Goal: Navigation & Orientation: Find specific page/section

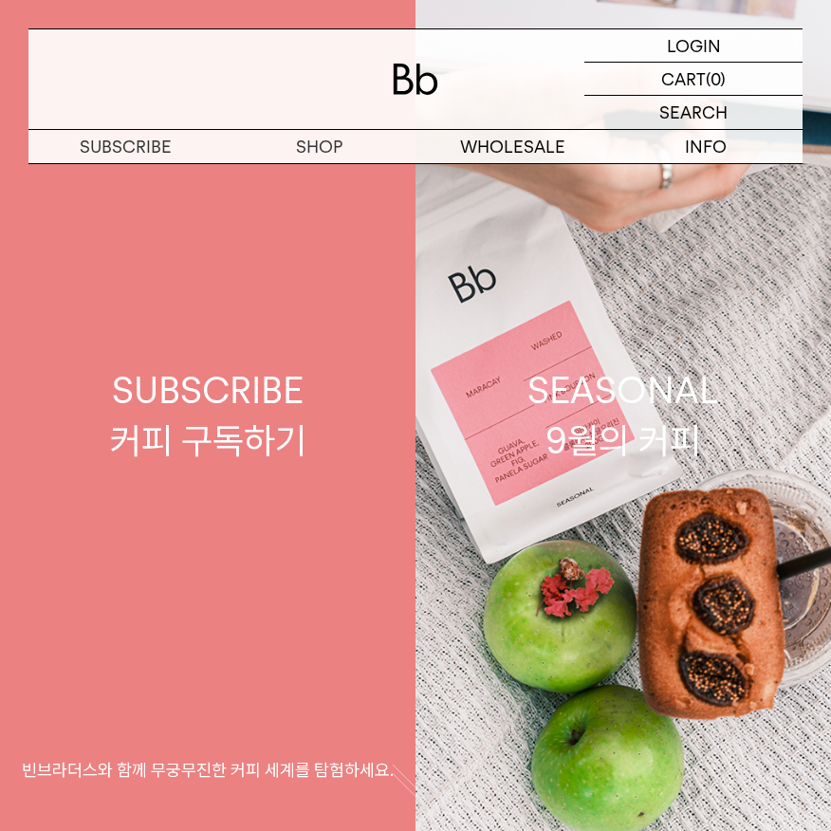
click at [186, 503] on link "SUBSCRIBE 커피 구독하기 빈브라더스와 함께 무궁무진한 커피 세계를 탐험하세요." at bounding box center [207, 415] width 415 height 831
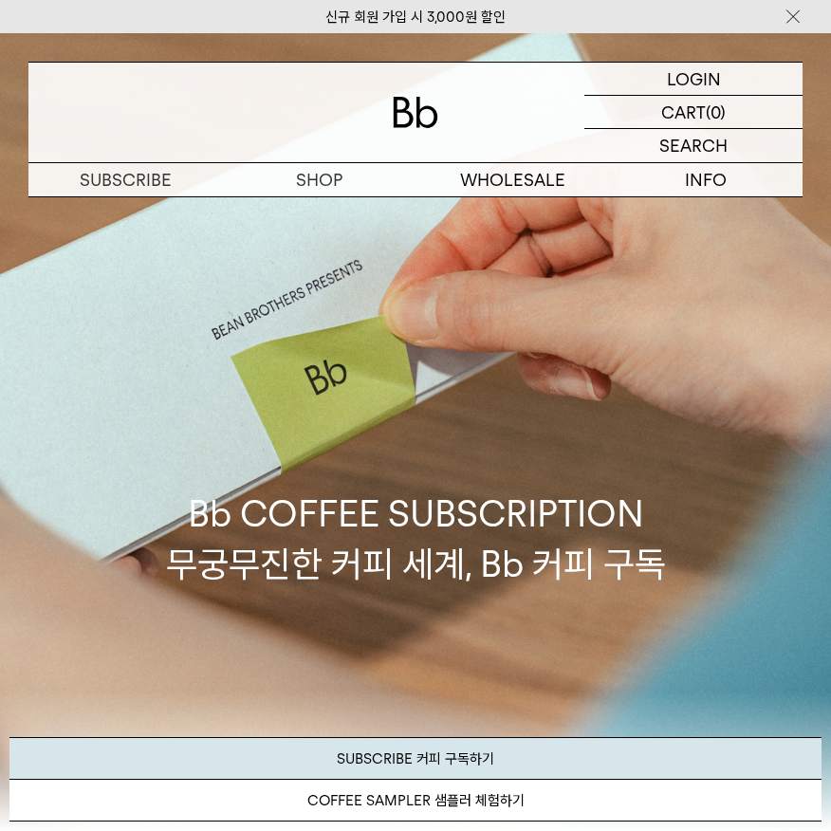
scroll to position [31, 0]
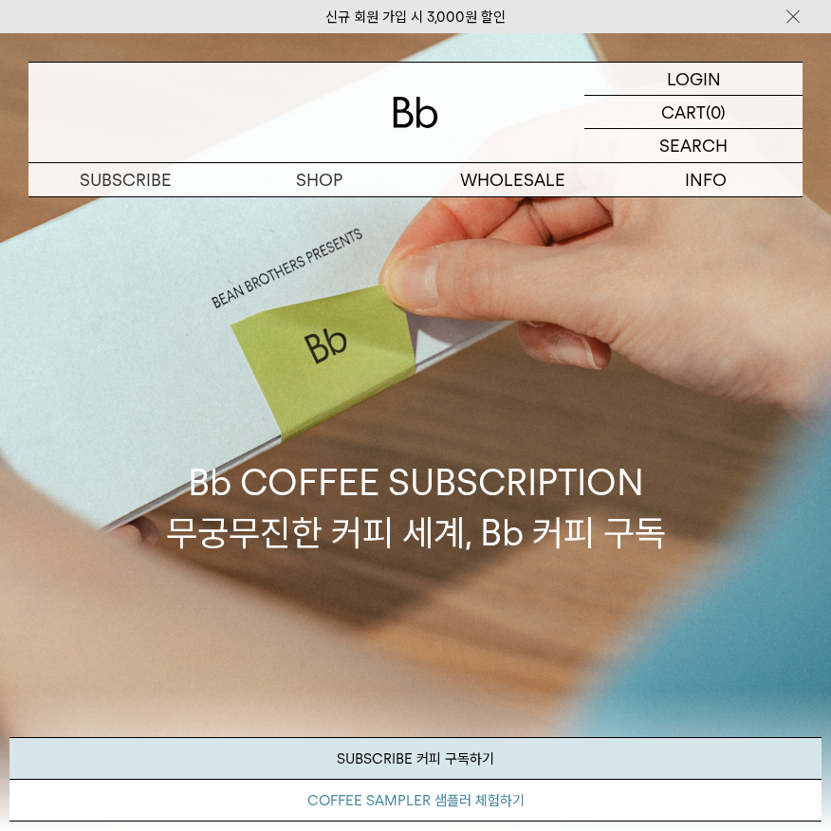
click at [359, 800] on link "COFFEE SAMPLER 샘플러 체험하기" at bounding box center [415, 801] width 812 height 42
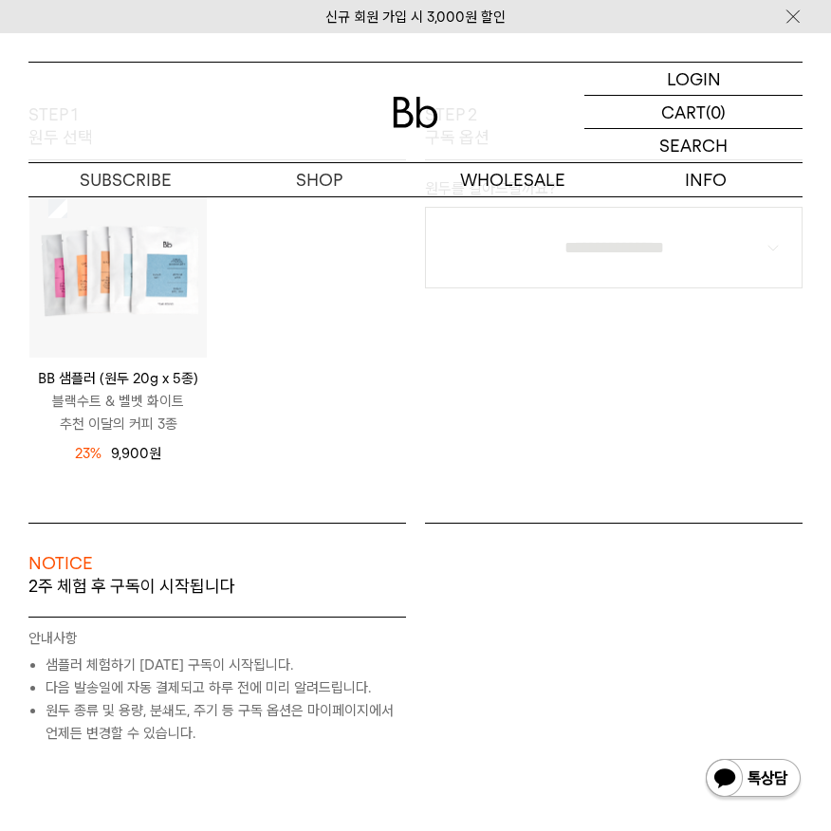
scroll to position [292, 0]
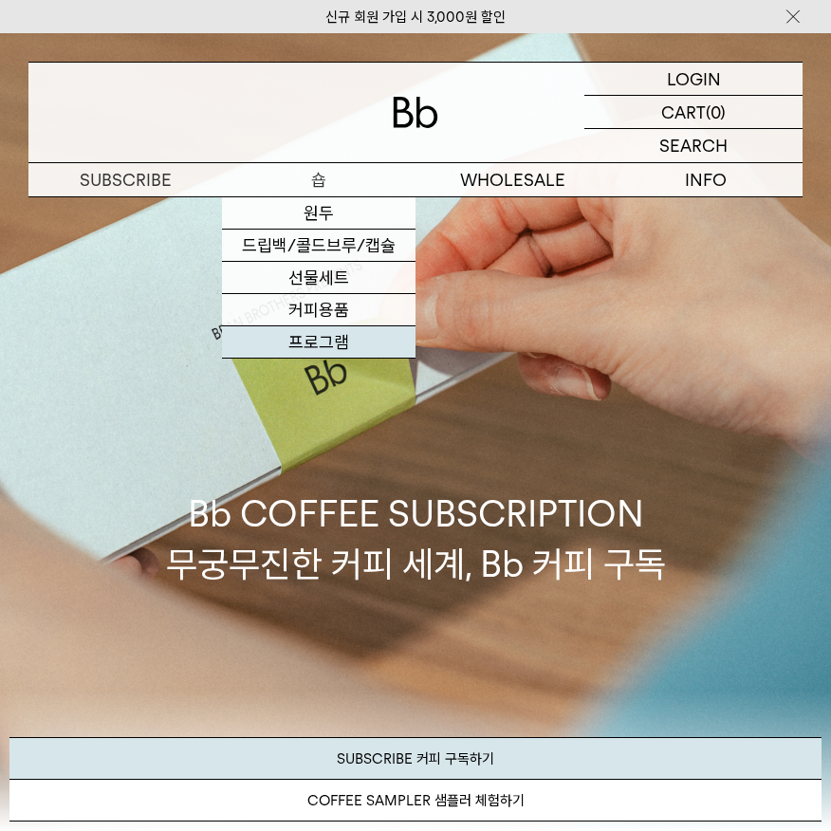
click at [315, 350] on link "프로그램" at bounding box center [318, 342] width 193 height 32
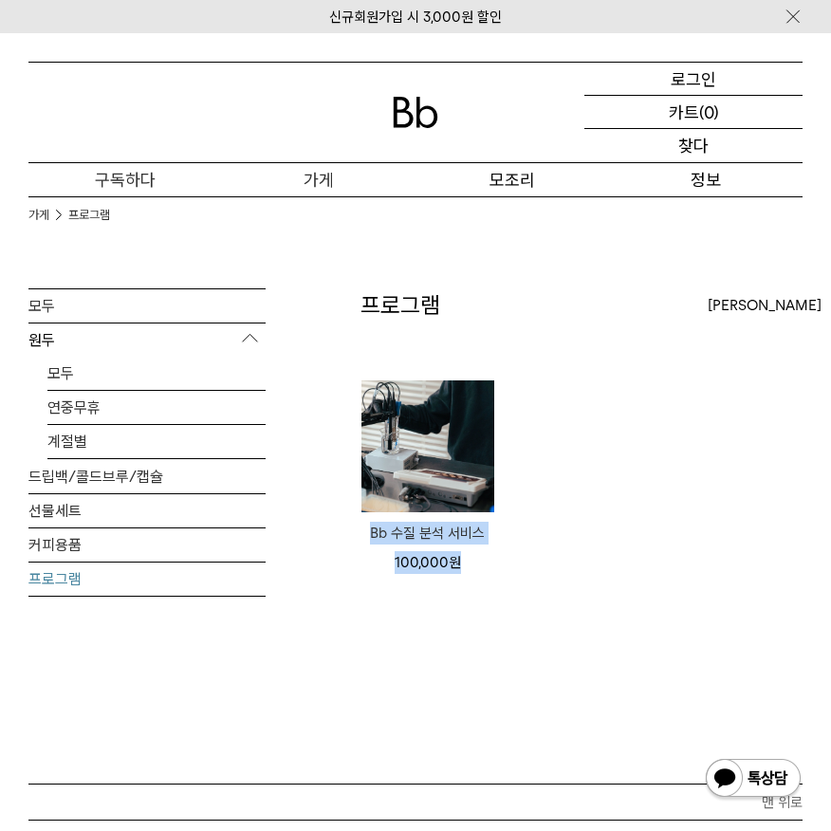
drag, startPoint x: 488, startPoint y: 584, endPoint x: 356, endPoint y: 534, distance: 142.0
click at [356, 534] on li "Bb 수질 분석 서비스 100,000 원" at bounding box center [428, 486] width 154 height 215
click at [368, 617] on div "프로그램 상품 1개 최신순 최신순 인기순 가격순 ****" at bounding box center [581, 536] width 442 height 496
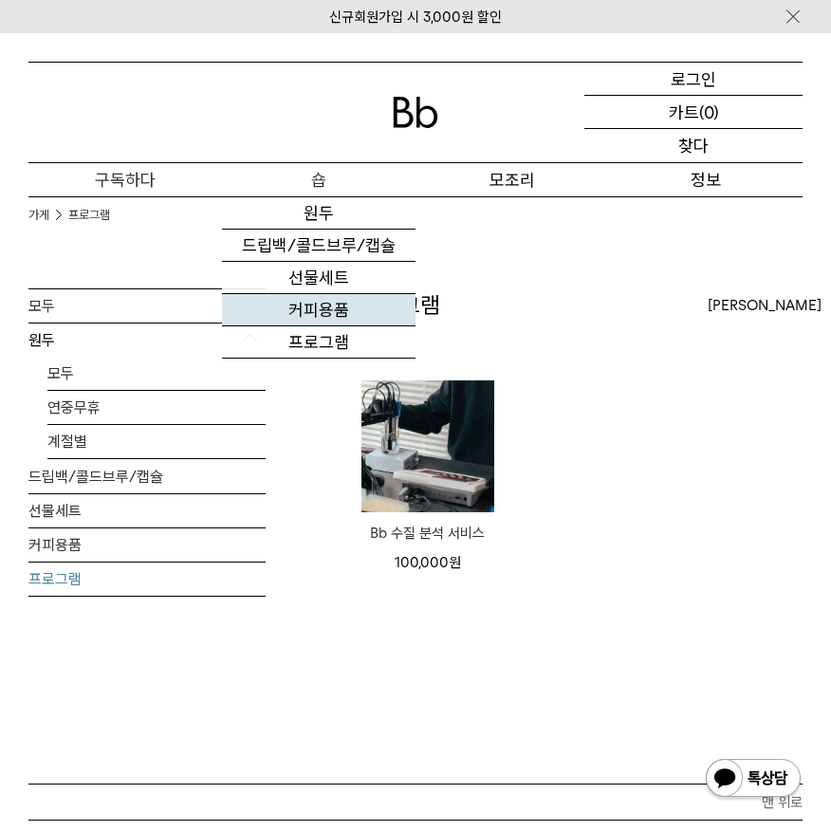
click at [324, 316] on font "커피용품" at bounding box center [318, 310] width 61 height 20
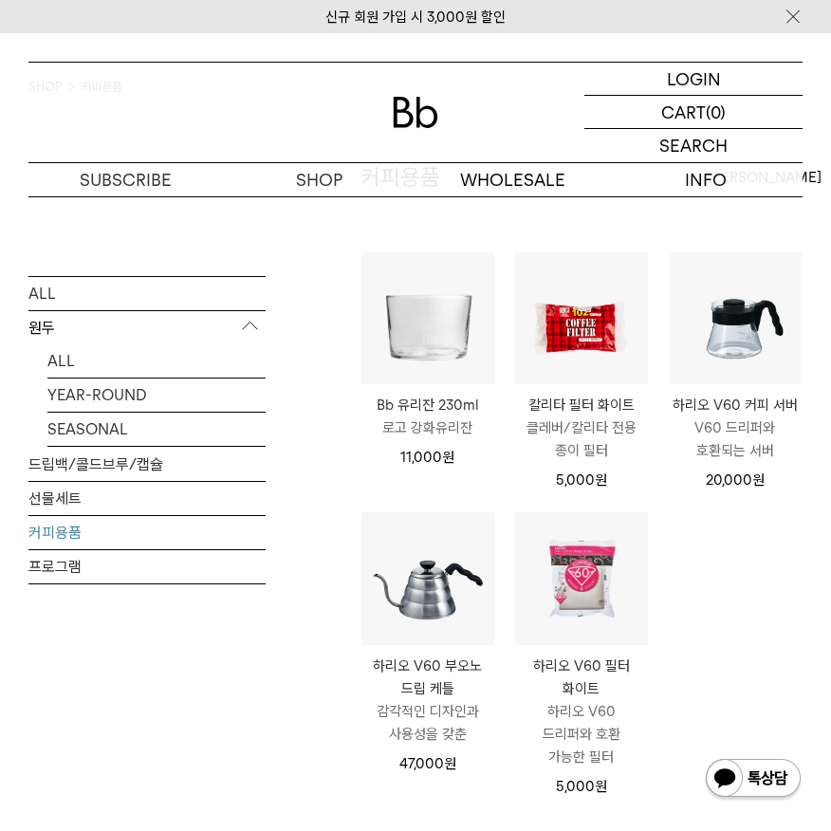
scroll to position [129, 0]
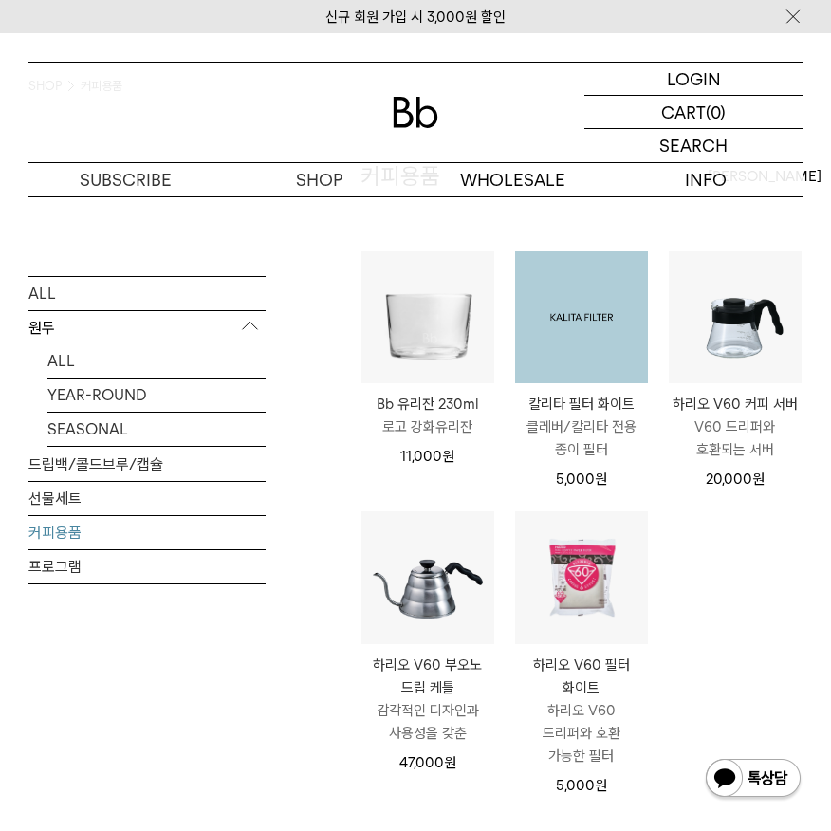
click at [575, 371] on img at bounding box center [581, 317] width 133 height 133
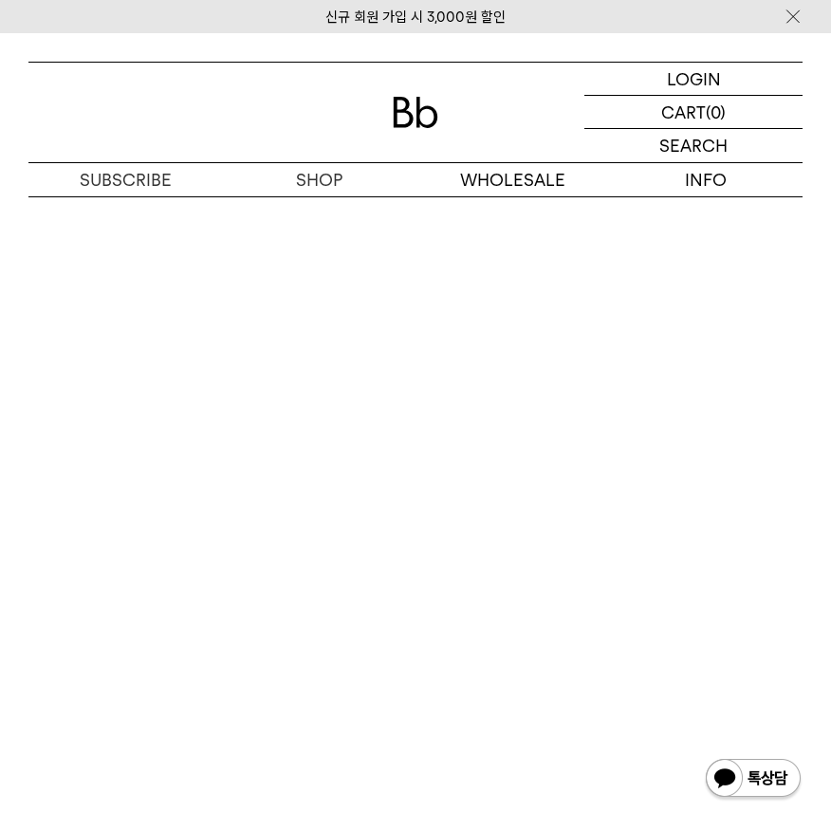
scroll to position [1478, 0]
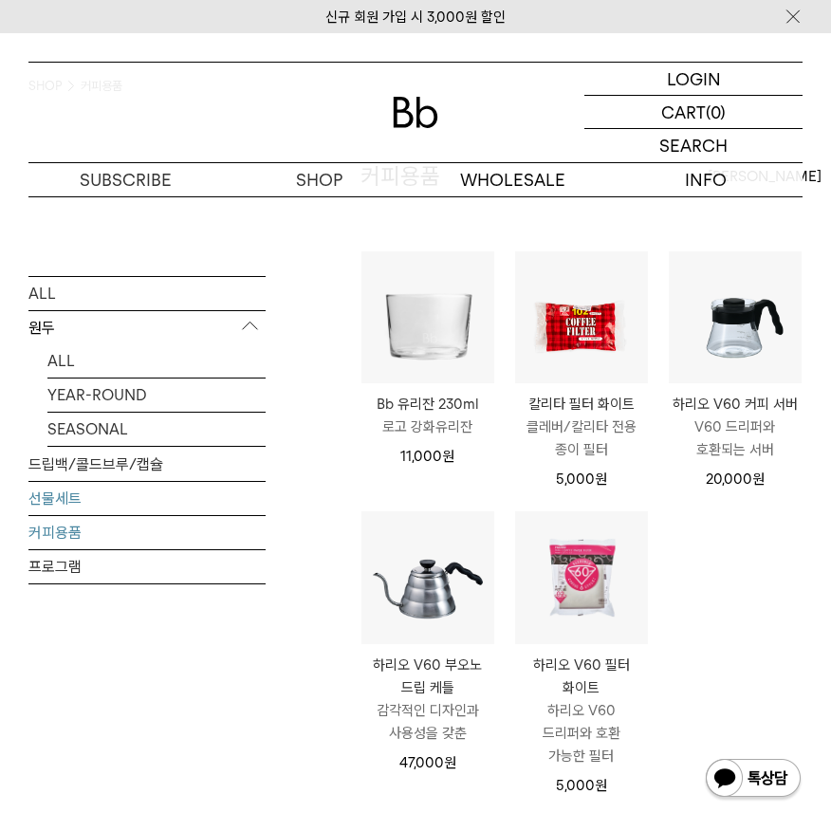
click at [59, 494] on link "선물세트" at bounding box center [146, 497] width 237 height 33
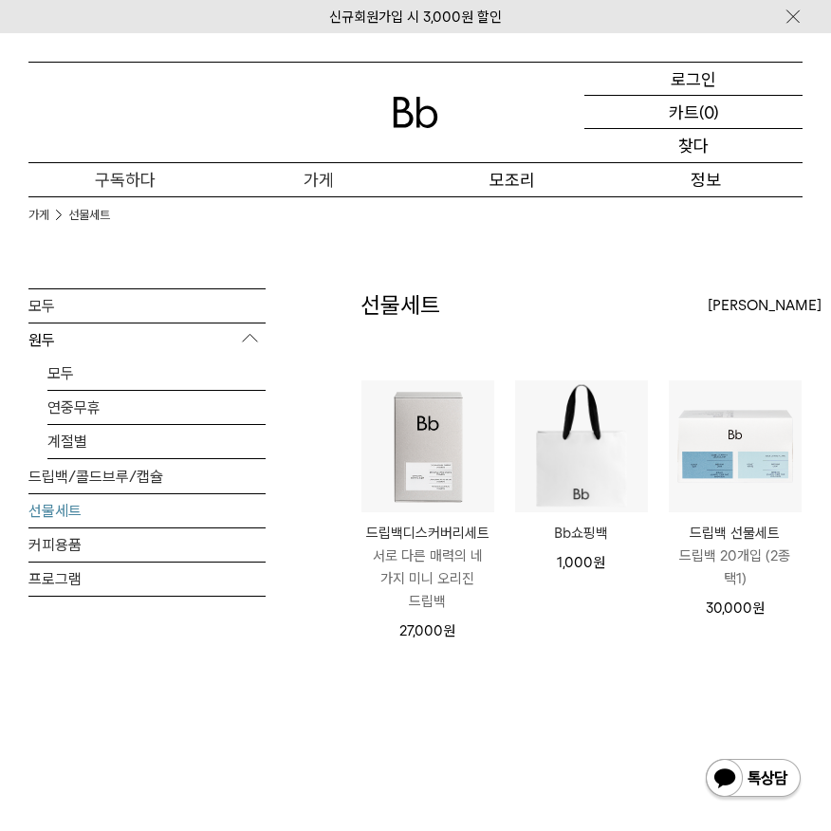
click at [432, 680] on div "선물세트 상품 3개 [PERSON_NAME] [PERSON_NAME] 인기순 가격순 ****" at bounding box center [581, 570] width 442 height 564
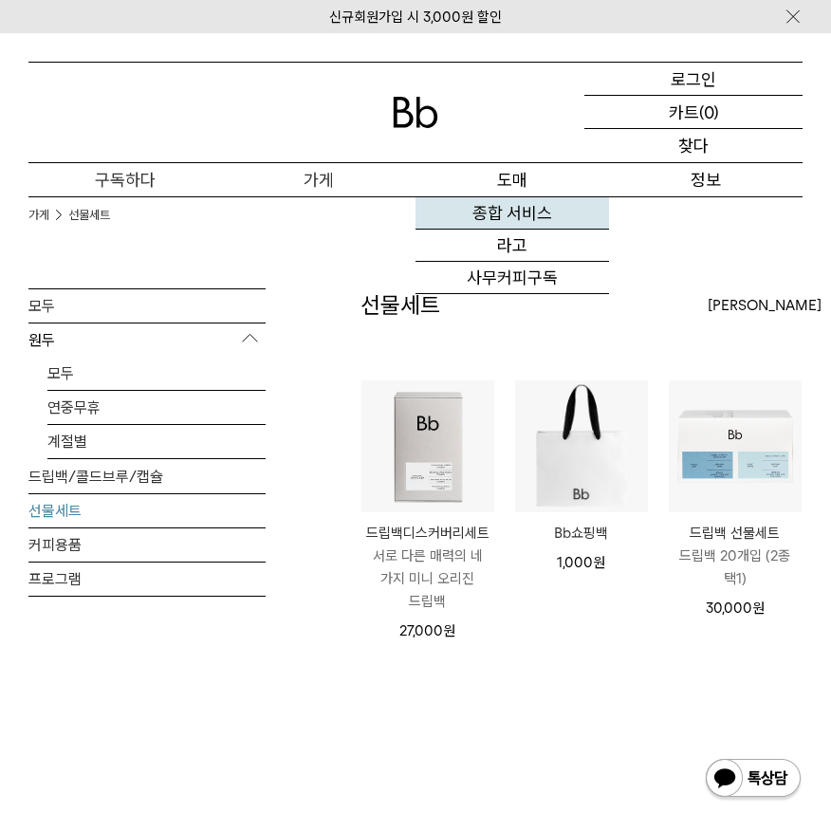
click at [516, 211] on font "종합 서비스" at bounding box center [512, 213] width 80 height 20
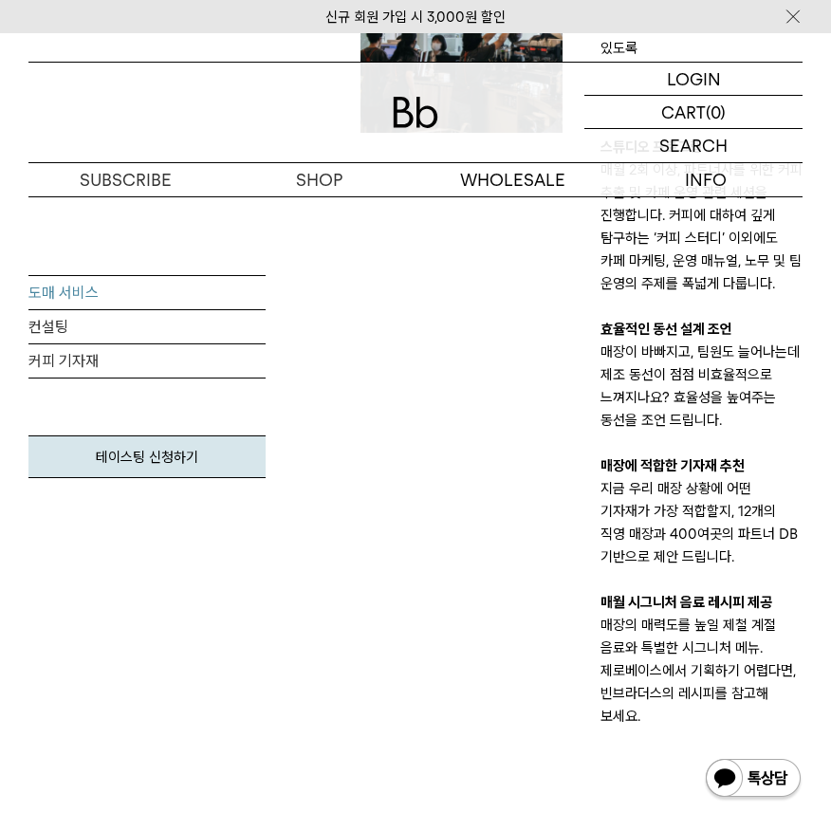
scroll to position [2266, 0]
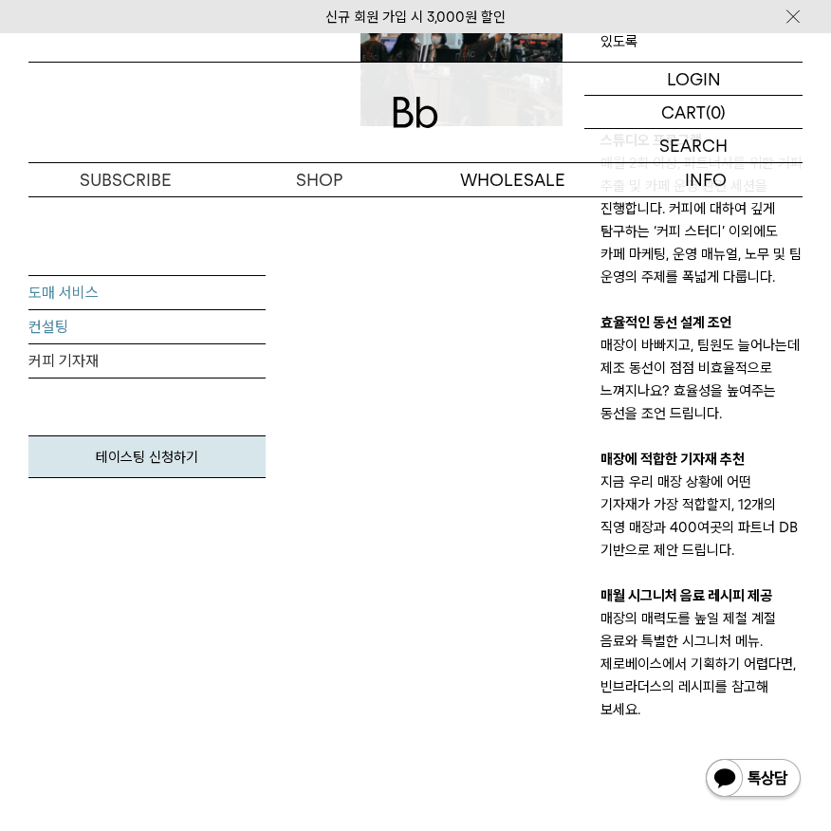
click at [49, 332] on link "컨설팅" at bounding box center [146, 327] width 237 height 34
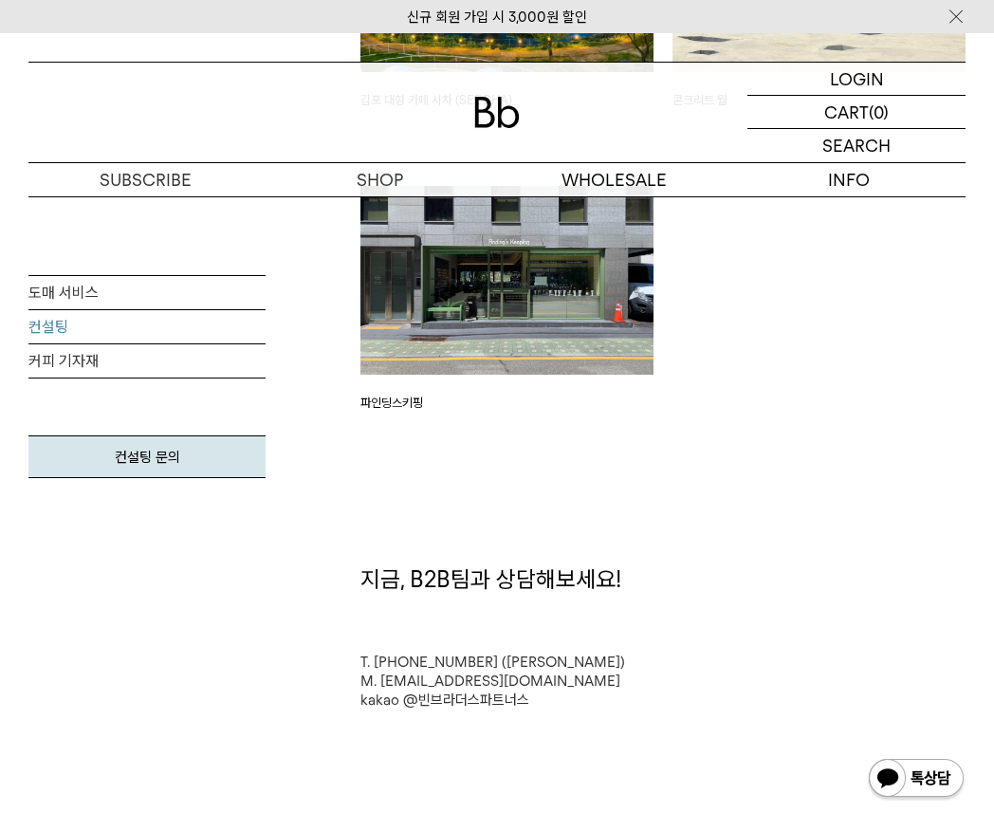
scroll to position [3757, 0]
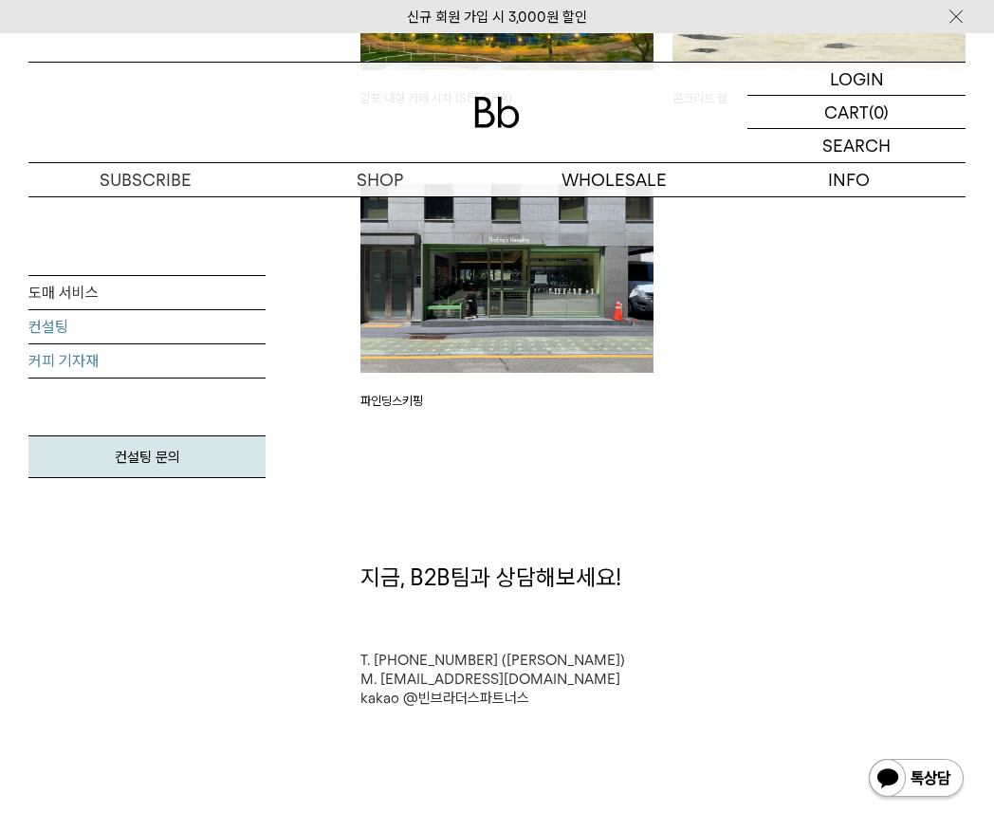
click at [66, 370] on link "커피 기자재" at bounding box center [146, 361] width 237 height 34
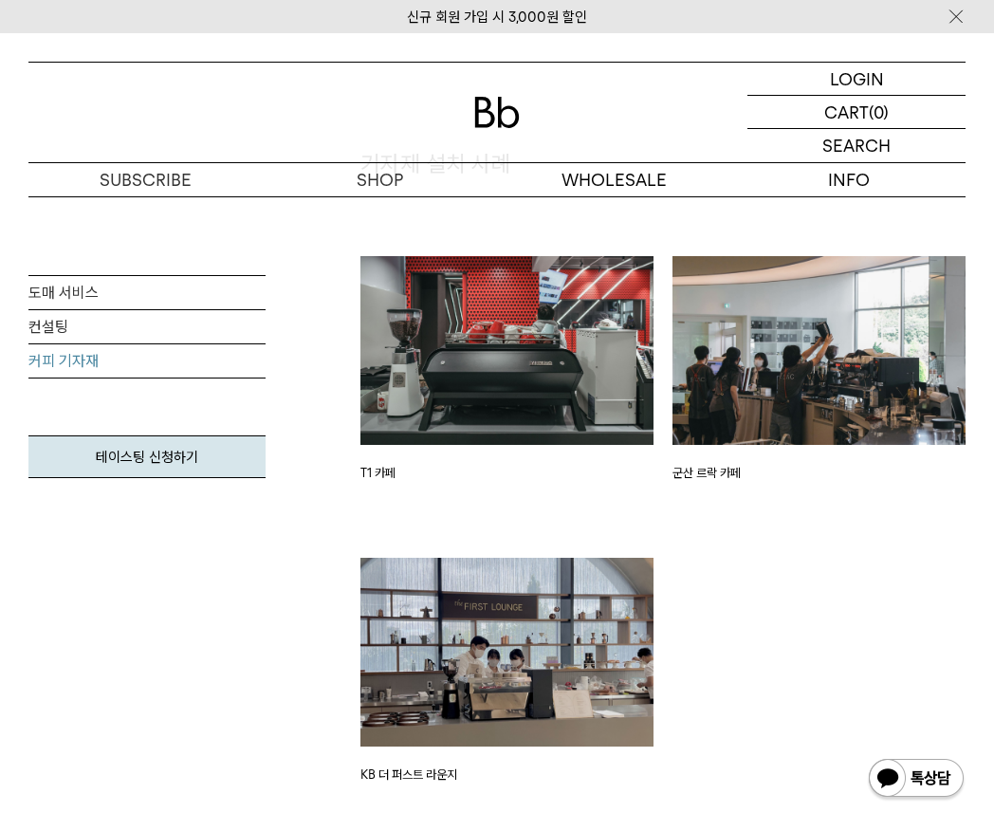
scroll to position [2217, 0]
